Goal: Information Seeking & Learning: Check status

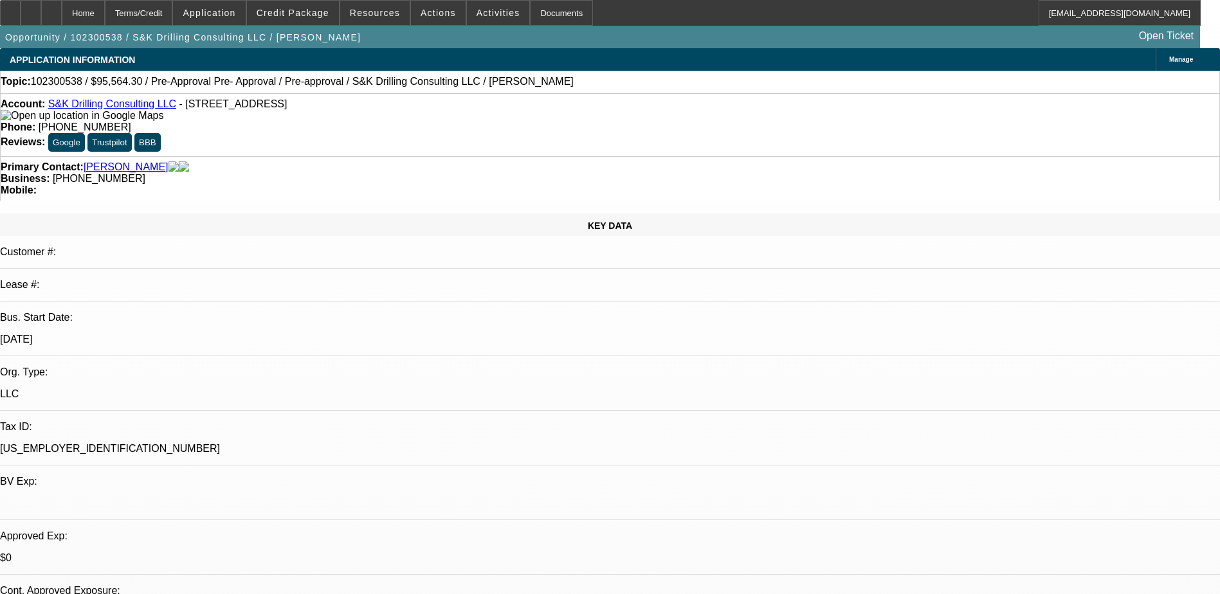
select select "0"
select select "0.1"
select select "0"
select select "0.1"
select select "0"
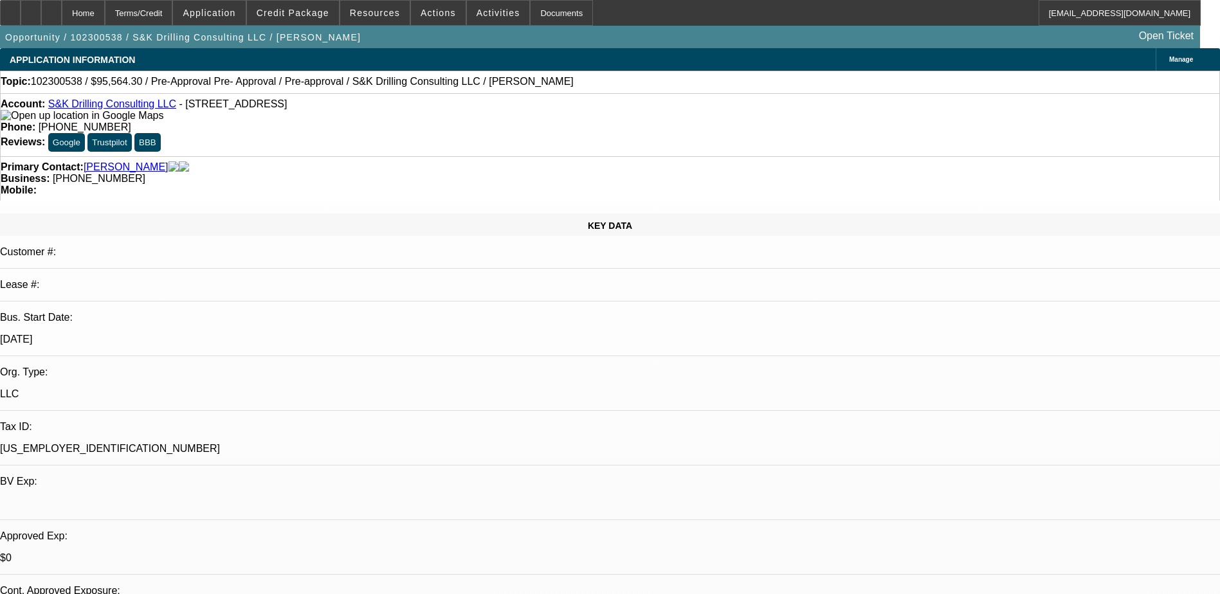
select select "0"
select select "0.1"
select select "0"
select select "2"
select select "0.1"
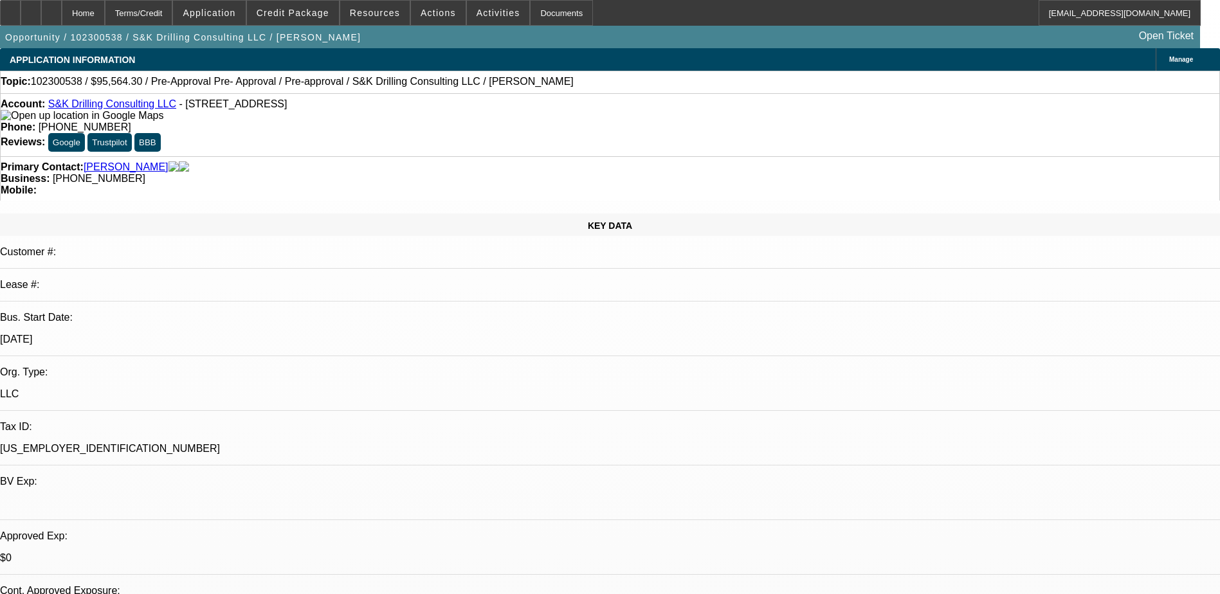
select select "1"
select select "4"
select select "1"
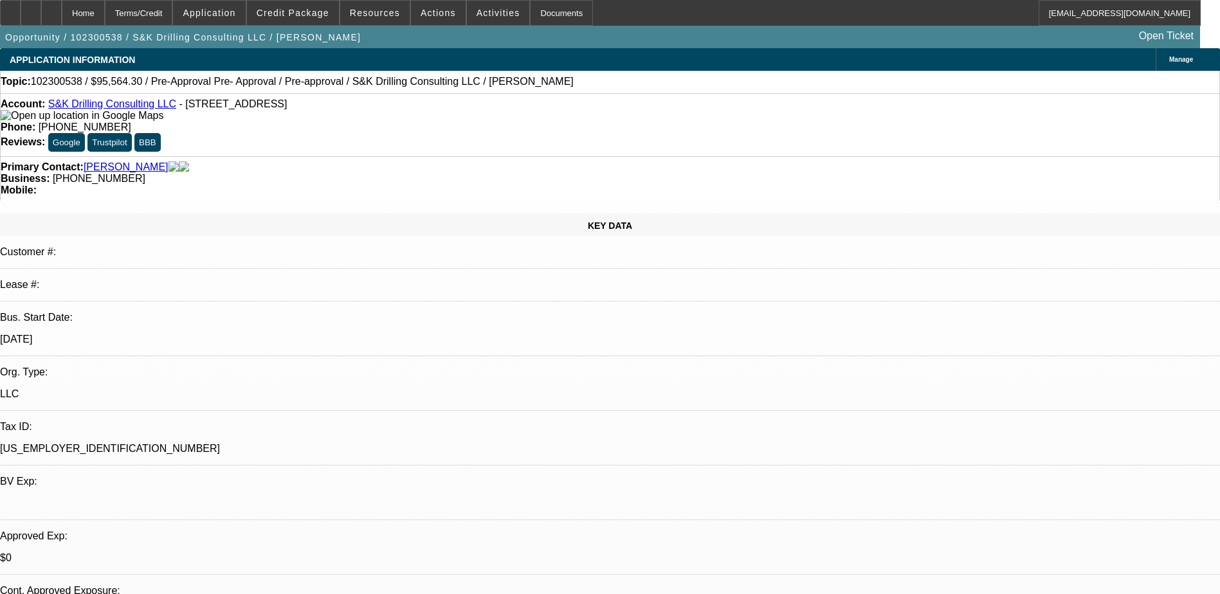
select select "4"
select select "1"
select select "4"
select select "1"
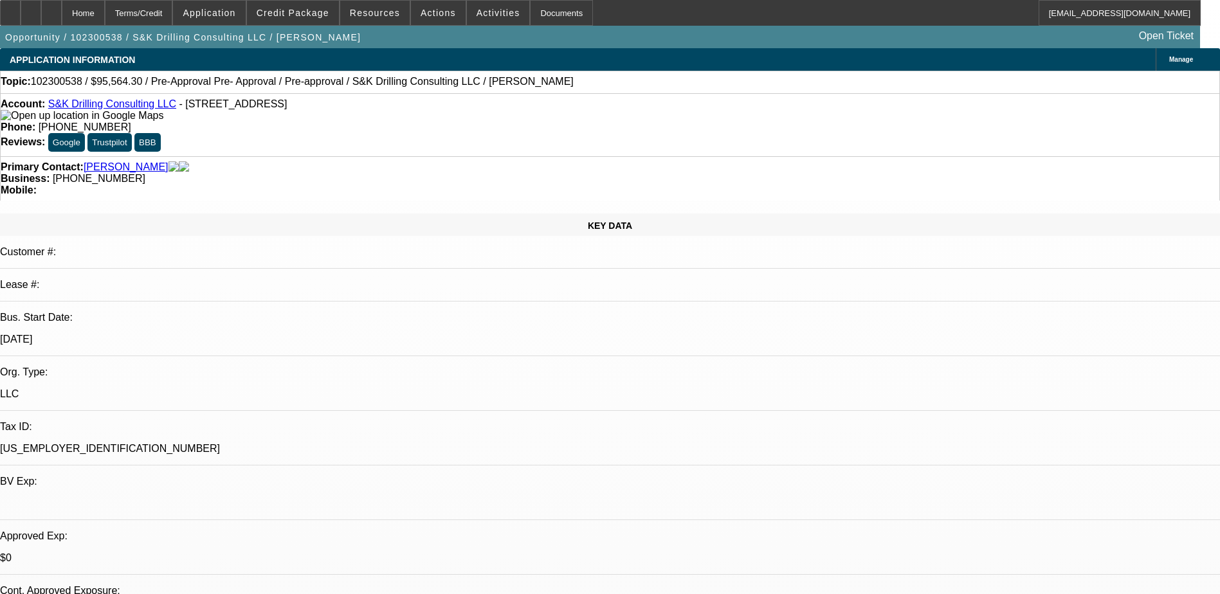
select select "2"
select select "4"
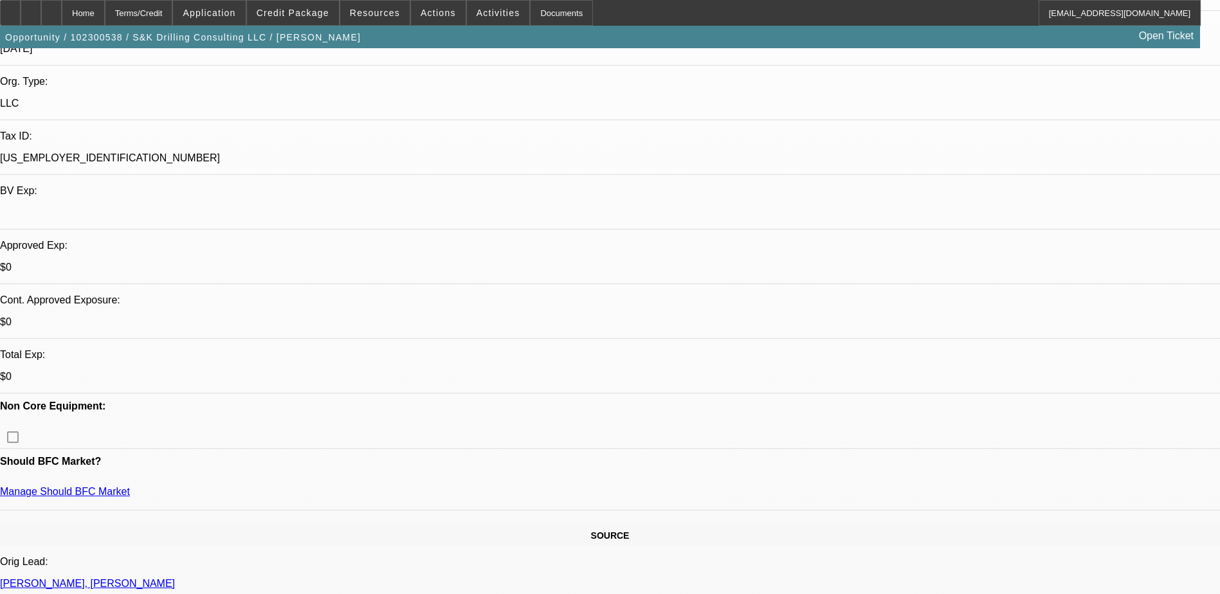
scroll to position [321, 0]
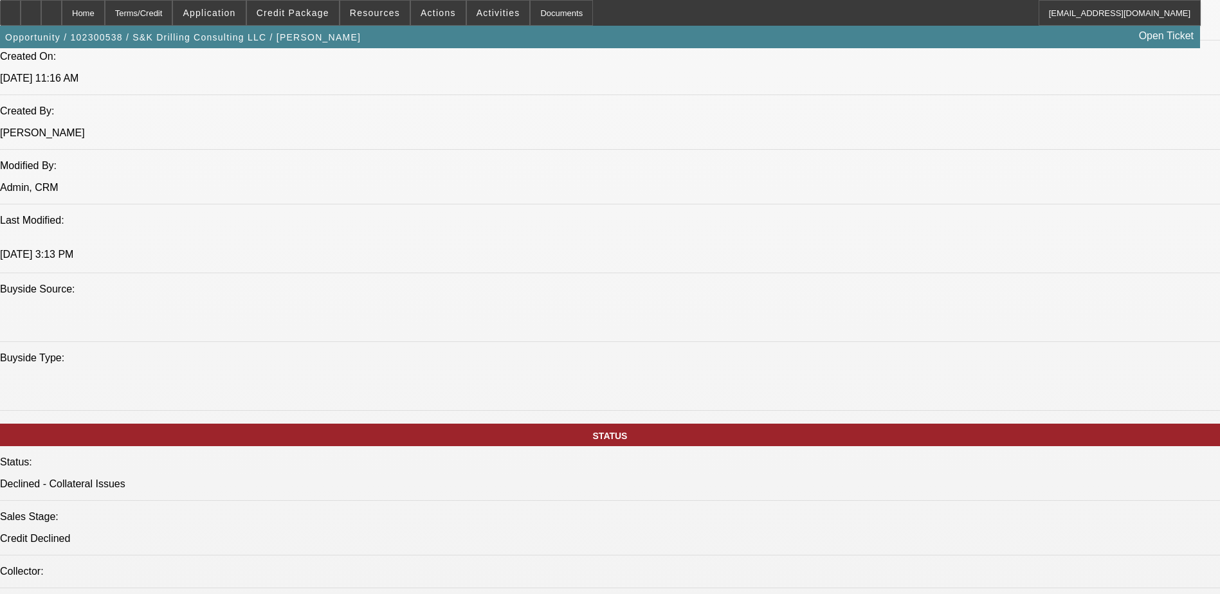
scroll to position [1029, 0]
